Goal: Communication & Community: Share content

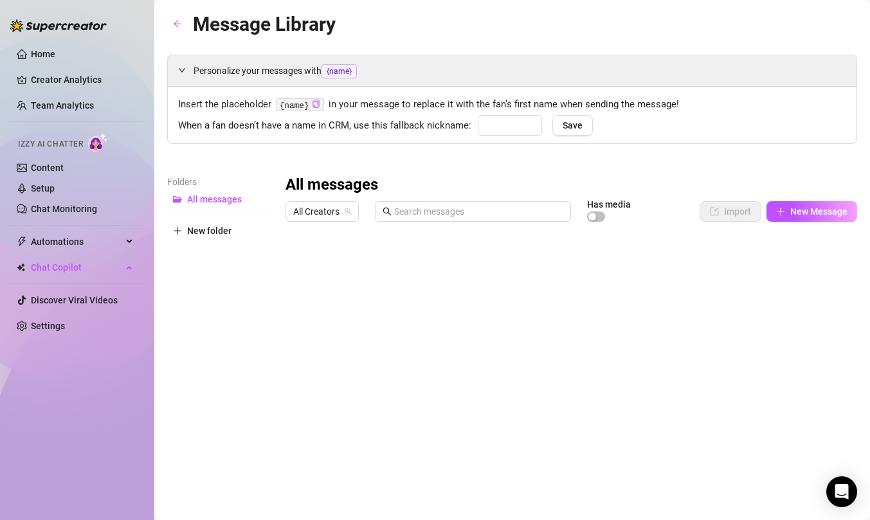
type input "babe"
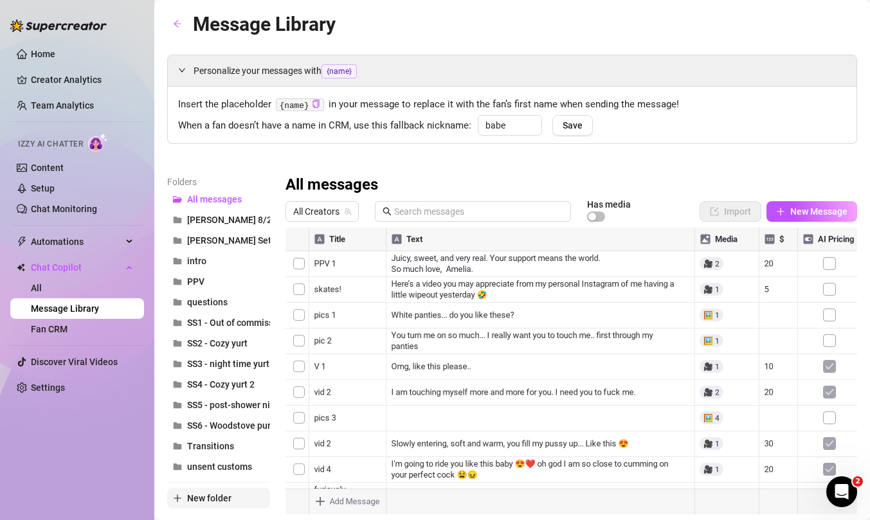
click at [211, 497] on span "New folder" at bounding box center [209, 498] width 44 height 10
click at [206, 493] on input "text" at bounding box center [218, 487] width 103 height 21
type input "[PERSON_NAME] 8/24"
click at [234, 504] on div "Folders All messages [PERSON_NAME] 8/21 [PERSON_NAME] Set 8/8 intro PPV questio…" at bounding box center [218, 352] width 103 height 354
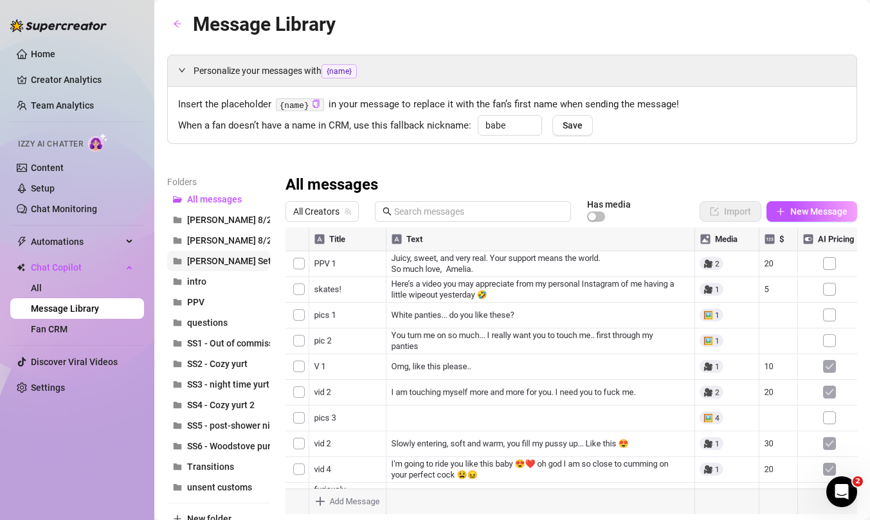
click at [239, 264] on span "[PERSON_NAME] Set 8/8" at bounding box center [237, 261] width 100 height 10
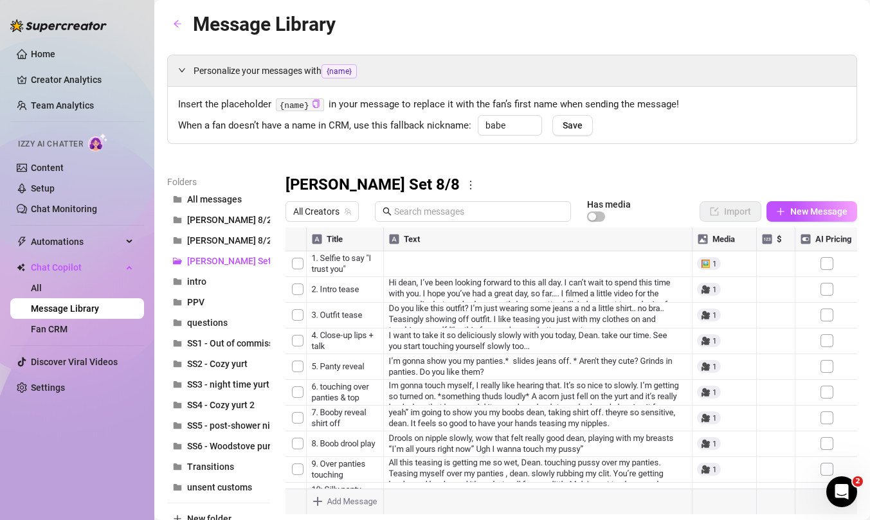
click at [465, 186] on icon "more" at bounding box center [471, 185] width 12 height 12
click at [455, 226] on link "Delete" at bounding box center [448, 227] width 39 height 10
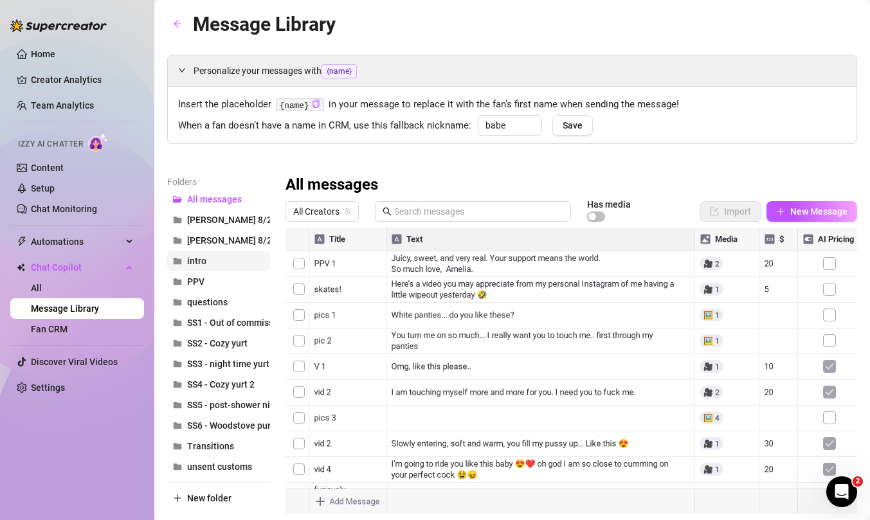
click at [211, 260] on button "intro" at bounding box center [218, 261] width 103 height 21
click at [331, 182] on icon "more" at bounding box center [329, 185] width 12 height 12
click at [427, 161] on div "Personalize your messages with {name} Insert the placeholder {name} in your mes…" at bounding box center [512, 285] width 690 height 460
click at [204, 278] on span "PPV" at bounding box center [195, 281] width 17 height 10
click at [216, 303] on span "questions" at bounding box center [207, 302] width 41 height 10
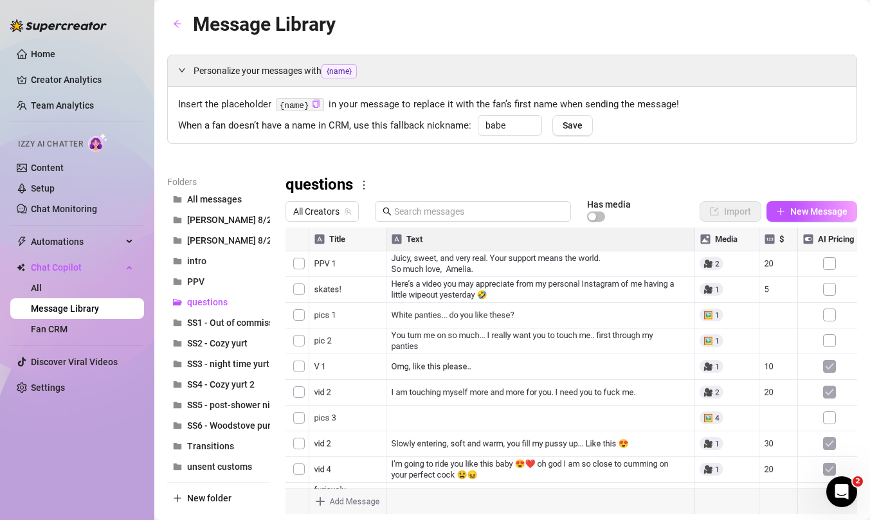
click at [298, 363] on div at bounding box center [571, 371] width 572 height 287
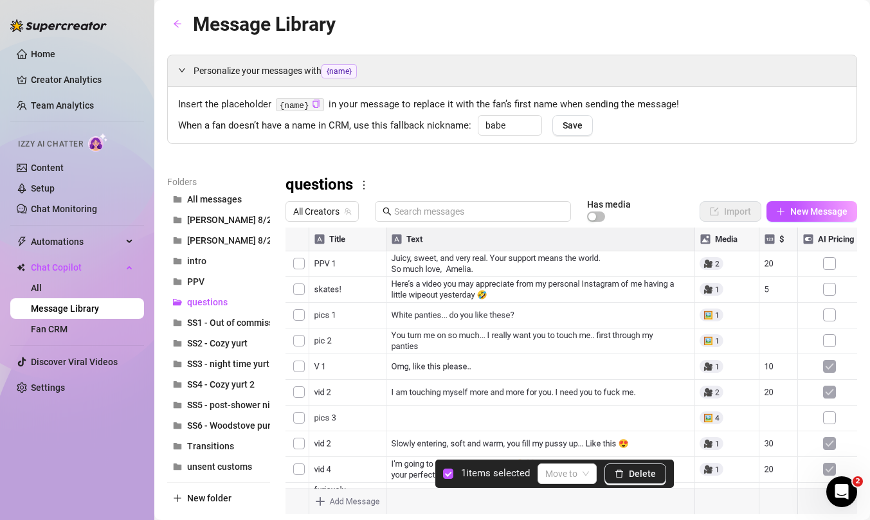
click at [301, 392] on div at bounding box center [571, 371] width 572 height 287
click at [296, 391] on div at bounding box center [571, 371] width 572 height 287
click at [642, 469] on span "Delete" at bounding box center [642, 474] width 27 height 10
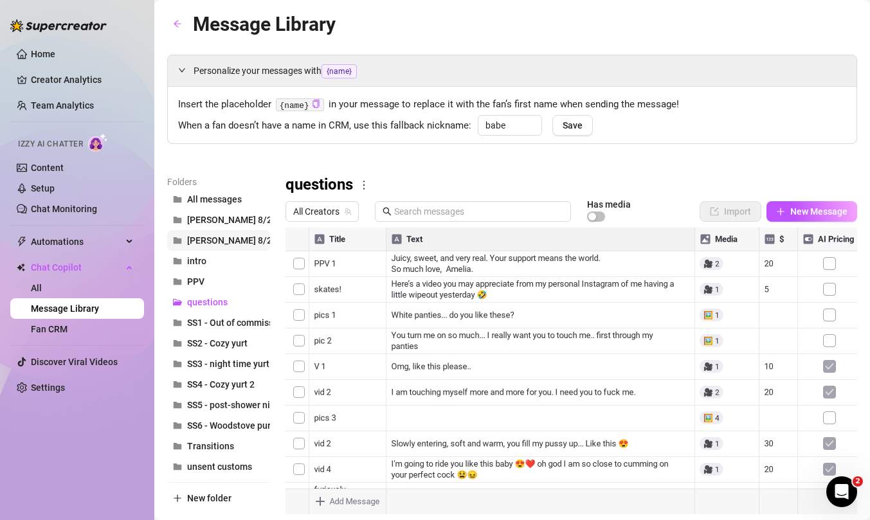
click at [210, 237] on span "[PERSON_NAME] 8/24" at bounding box center [232, 240] width 90 height 10
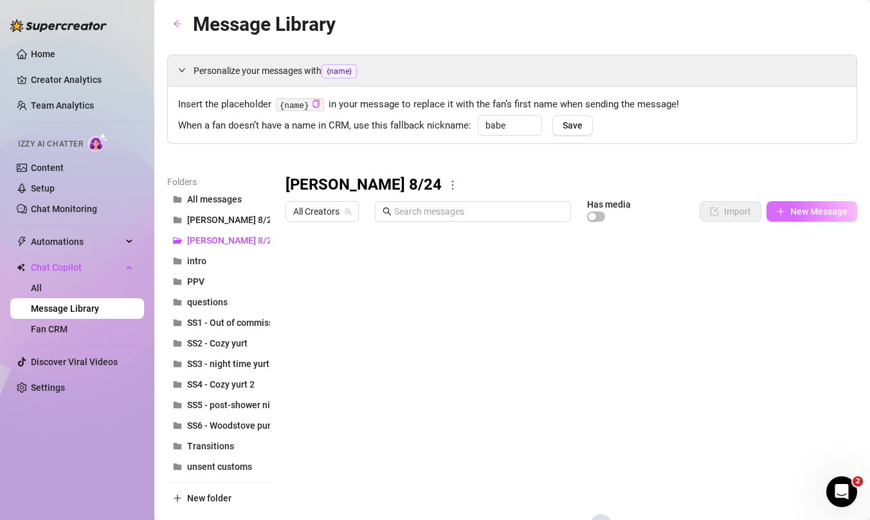
click at [790, 213] on span "New Message" at bounding box center [818, 211] width 57 height 10
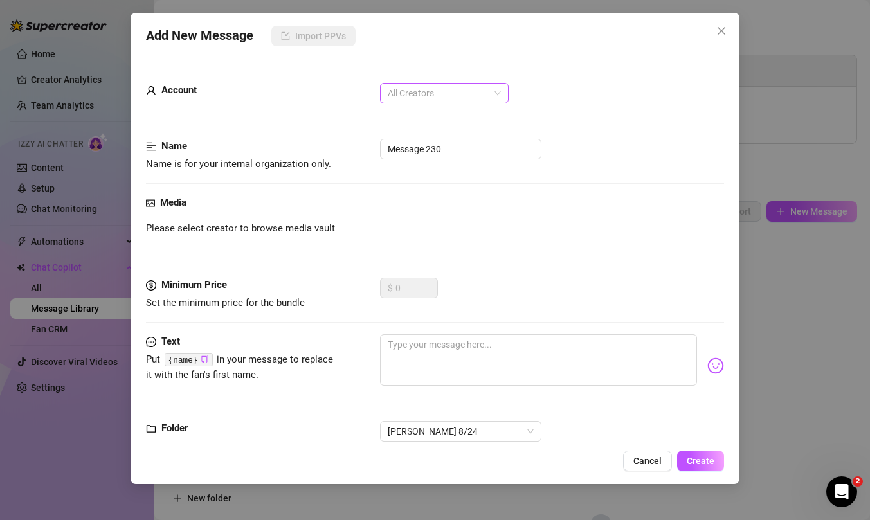
click at [442, 91] on span "All Creators" at bounding box center [444, 93] width 113 height 19
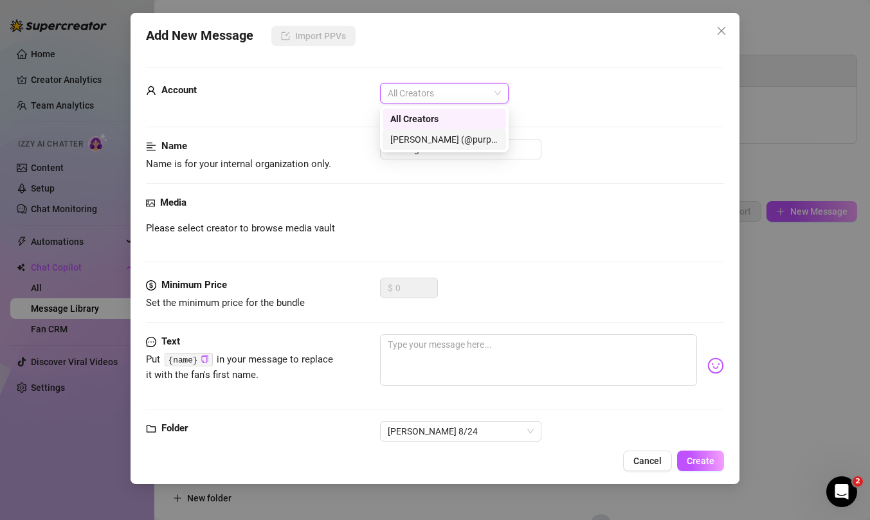
click at [446, 141] on div "[PERSON_NAME] (@purpleamelia)" at bounding box center [444, 139] width 108 height 14
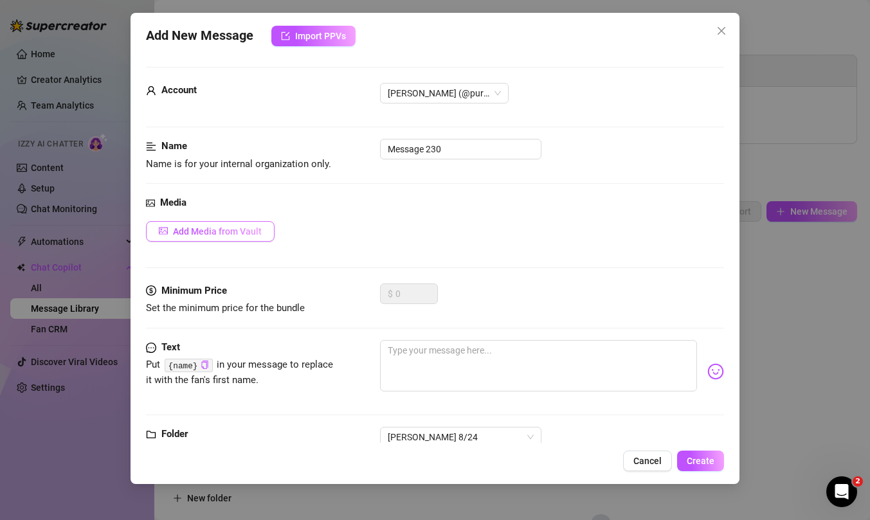
click at [202, 239] on button "Add Media from Vault" at bounding box center [210, 231] width 129 height 21
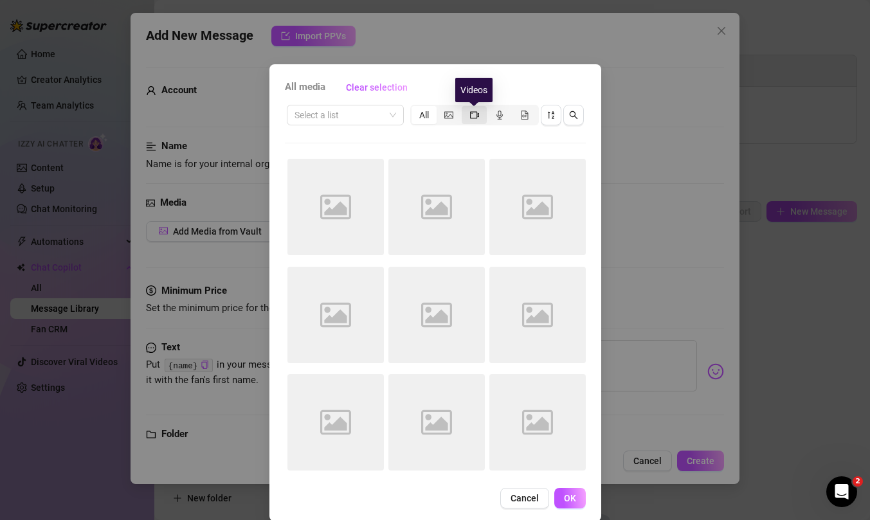
click at [470, 113] on icon "video-camera" at bounding box center [474, 115] width 9 height 9
click at [465, 108] on input "segmented control" at bounding box center [465, 108] width 0 height 0
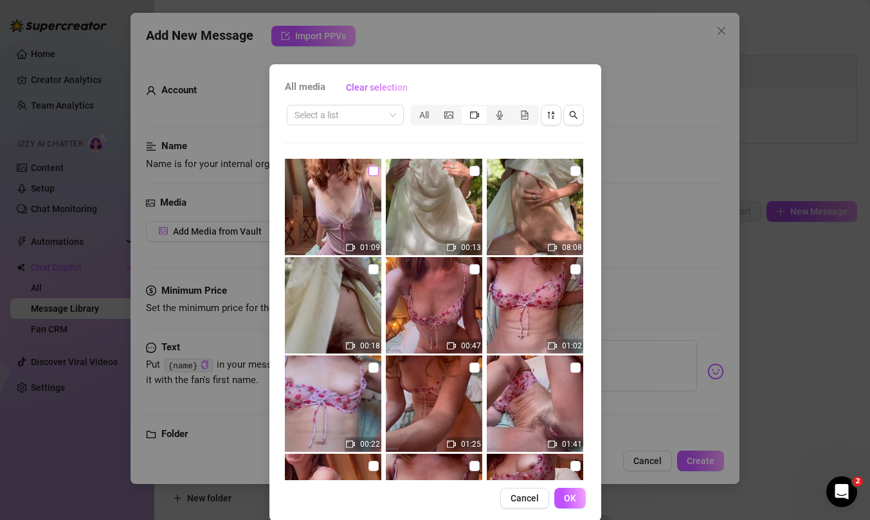
click at [372, 167] on input "checkbox" at bounding box center [373, 171] width 10 height 10
checkbox input "true"
click at [574, 493] on span "OK" at bounding box center [570, 498] width 12 height 10
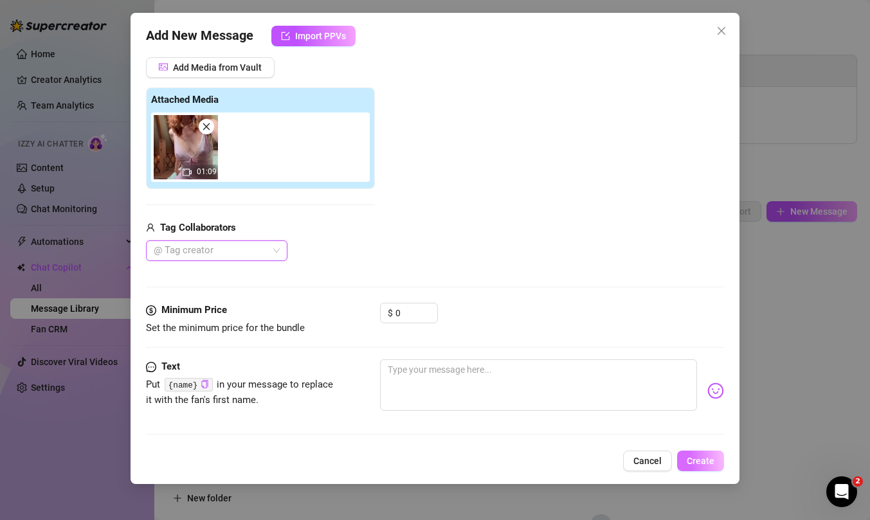
scroll to position [194, 0]
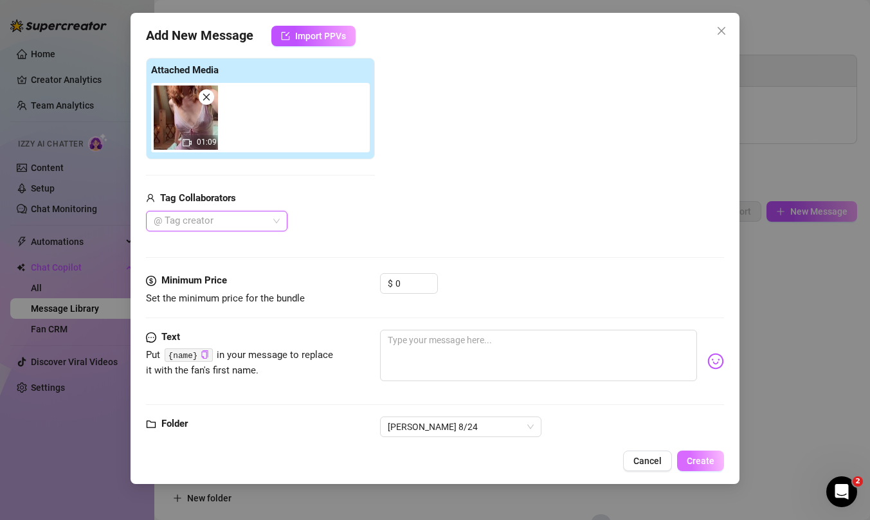
click at [701, 461] on span "Create" at bounding box center [701, 461] width 28 height 10
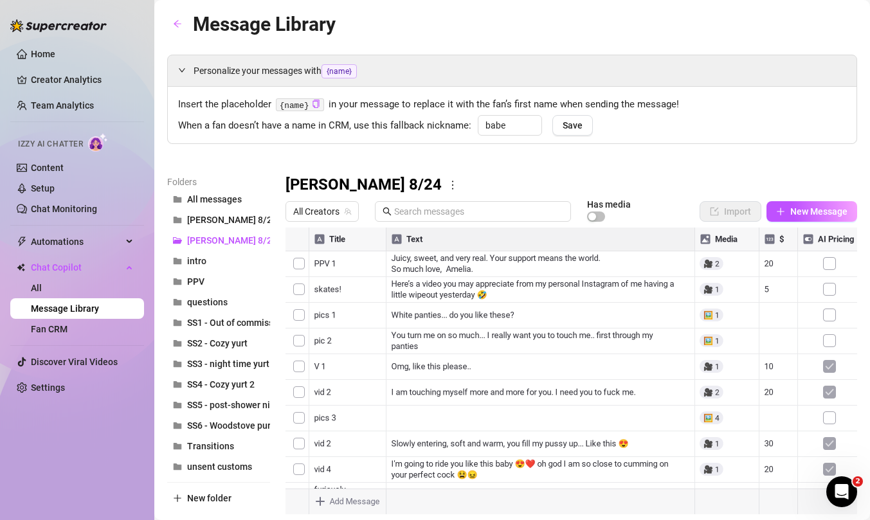
click at [416, 262] on div at bounding box center [571, 371] width 572 height 287
click at [414, 263] on div at bounding box center [571, 371] width 572 height 287
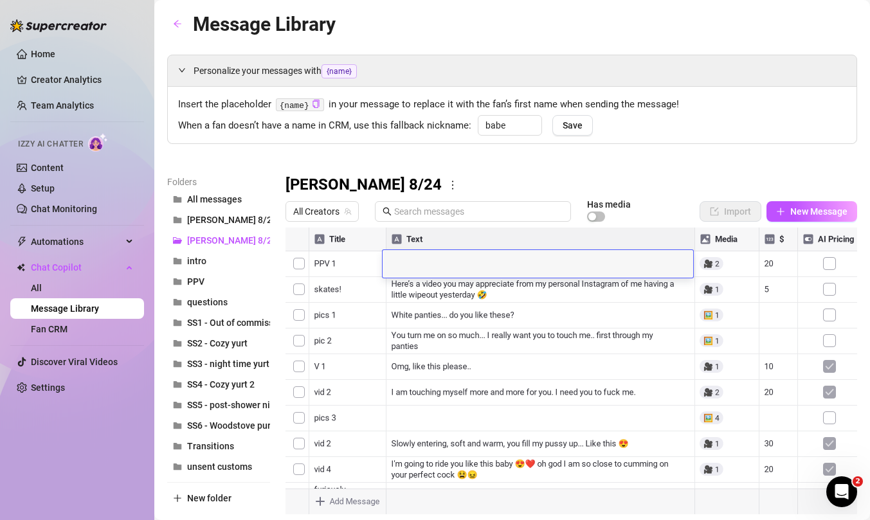
click at [414, 263] on textarea at bounding box center [538, 260] width 311 height 12
type textarea "Good morning, [PERSON_NAME]. I cannot wait to play with you this morning. I'm w…"
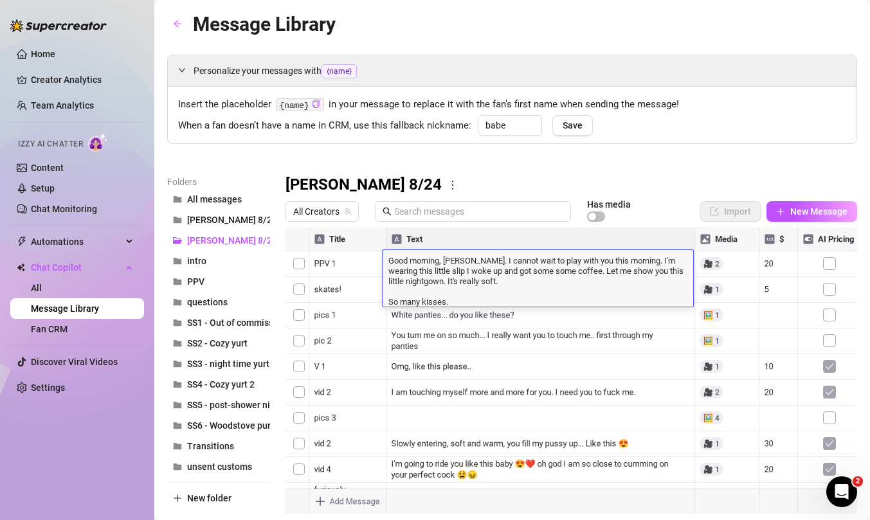
click at [397, 294] on textarea "Good morning, [PERSON_NAME]. I cannot wait to play with you this morning. I'm w…" at bounding box center [538, 280] width 311 height 53
type textarea "Good morning, [PERSON_NAME]. I cannot wait to play with you this morning. I'm w…"
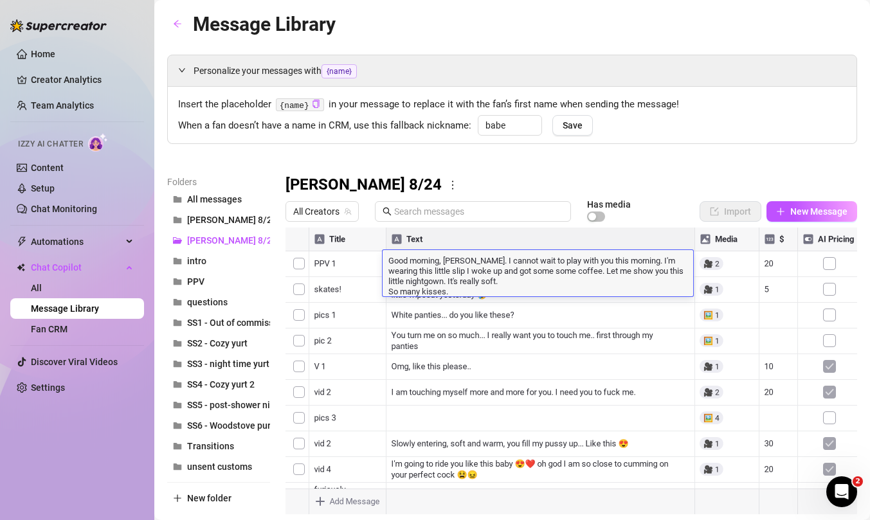
click at [347, 259] on div at bounding box center [571, 371] width 572 height 287
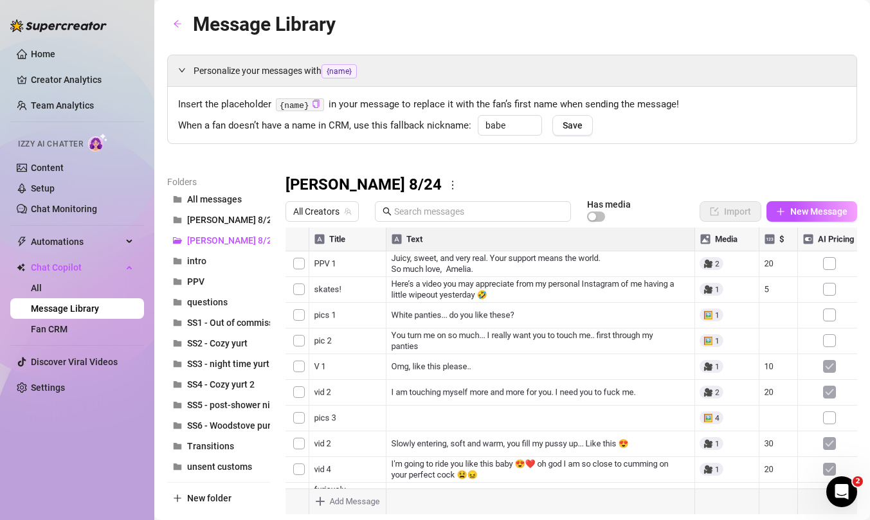
click at [343, 260] on div at bounding box center [571, 371] width 572 height 287
click at [343, 260] on textarea "Message 230" at bounding box center [344, 260] width 79 height 12
type textarea "1. Good morning vid"
click at [353, 287] on div at bounding box center [571, 371] width 572 height 287
